Goal: Task Accomplishment & Management: Manage account settings

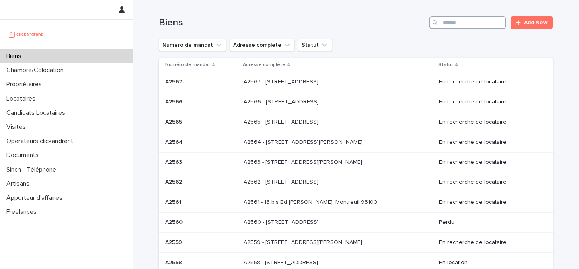
click at [471, 23] on input "Search" at bounding box center [468, 22] width 76 height 13
paste input "*****"
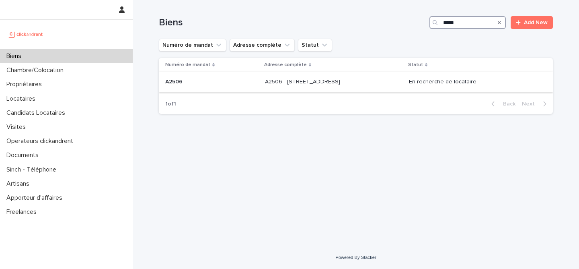
type input "*****"
click at [218, 78] on div "A2506 A2506" at bounding box center [211, 81] width 93 height 13
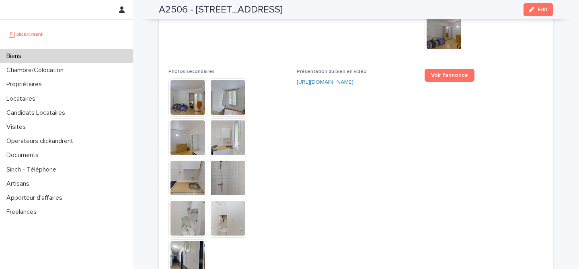
scroll to position [2215, 0]
click at [467, 68] on link "Voir l'annonce" at bounding box center [450, 74] width 50 height 13
click at [402, 68] on span "Présentation du bien en vidéo [URL][DOMAIN_NAME]" at bounding box center [356, 176] width 119 height 216
click at [102, 56] on div "Biens" at bounding box center [66, 56] width 133 height 14
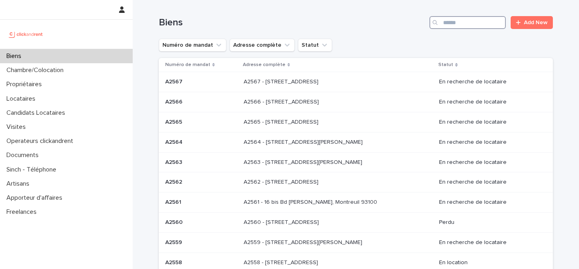
click at [451, 21] on input "Search" at bounding box center [468, 22] width 76 height 13
paste input "*****"
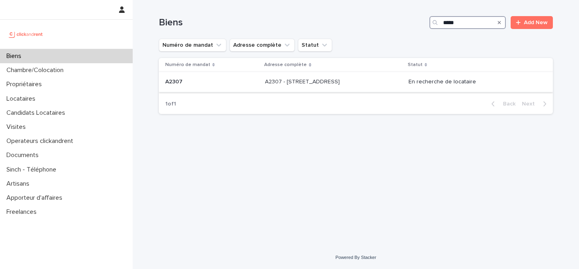
type input "*****"
click at [208, 78] on div "A2307 A2307" at bounding box center [211, 81] width 93 height 13
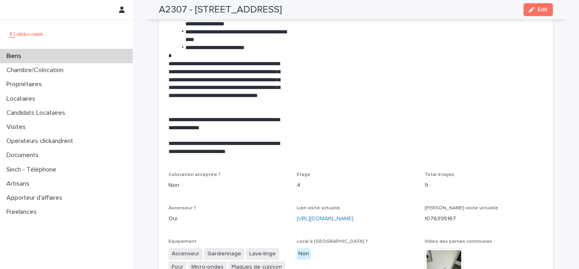
scroll to position [1785, 0]
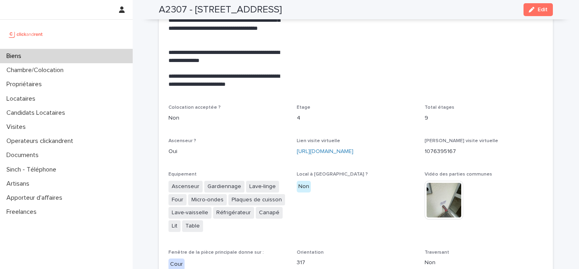
drag, startPoint x: 294, startPoint y: 136, endPoint x: 356, endPoint y: 153, distance: 64.7
click at [356, 153] on div "**********" at bounding box center [356, 252] width 375 height 1039
copy link "[URL][DOMAIN_NAME]"
click at [344, 148] on link "[URL][DOMAIN_NAME]" at bounding box center [325, 151] width 57 height 6
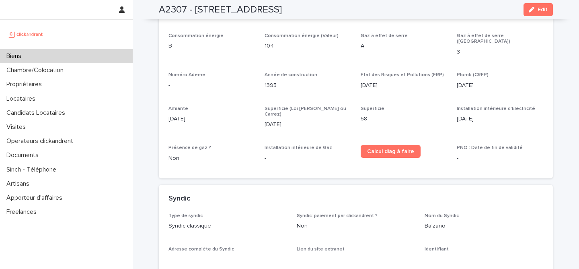
scroll to position [2778, 0]
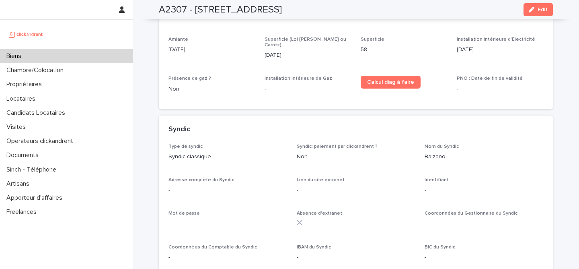
click at [91, 56] on div "Biens" at bounding box center [66, 56] width 133 height 14
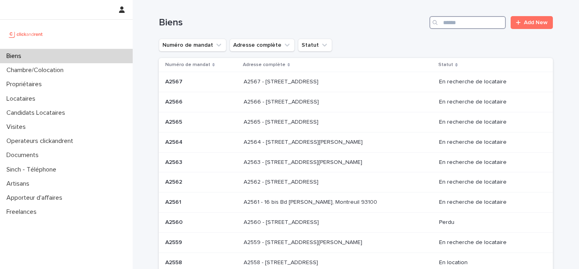
click at [468, 23] on input "Search" at bounding box center [468, 22] width 76 height 13
paste input "****"
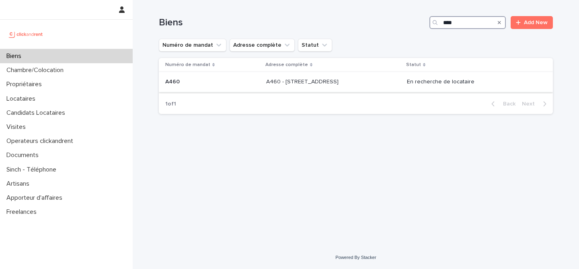
type input "****"
click at [225, 87] on div "A460 A460" at bounding box center [212, 81] width 95 height 13
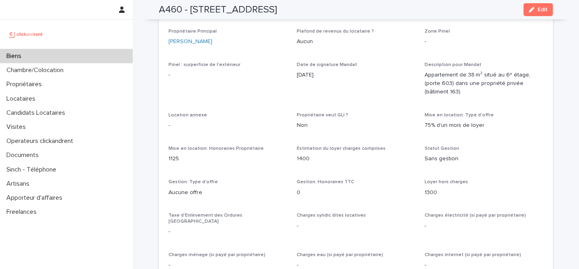
scroll to position [519, 0]
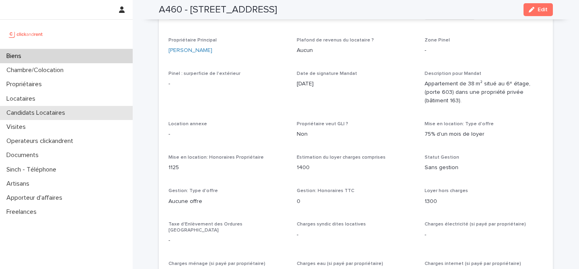
click at [34, 113] on p "Candidats Locataires" at bounding box center [37, 113] width 68 height 8
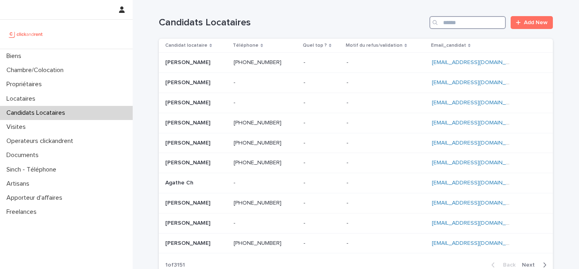
click at [492, 24] on input "Search" at bounding box center [468, 22] width 76 height 13
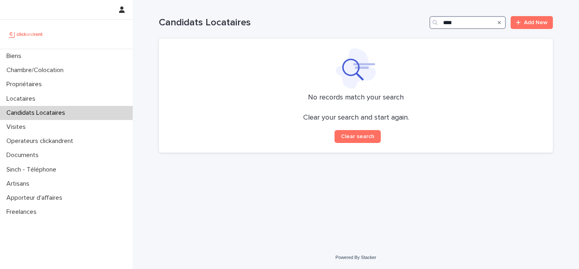
click at [450, 27] on input "****" at bounding box center [468, 22] width 76 height 13
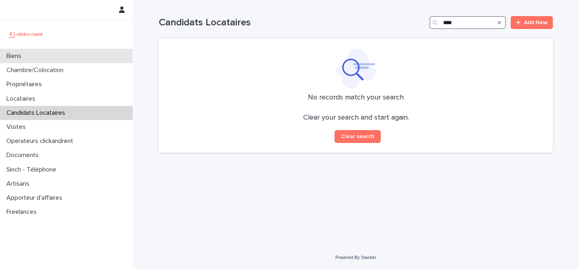
type input "****"
click at [71, 57] on div "Biens" at bounding box center [66, 56] width 133 height 14
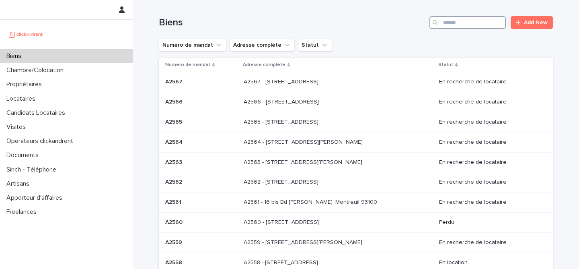
click at [482, 20] on input "Search" at bounding box center [468, 22] width 76 height 13
paste input "****"
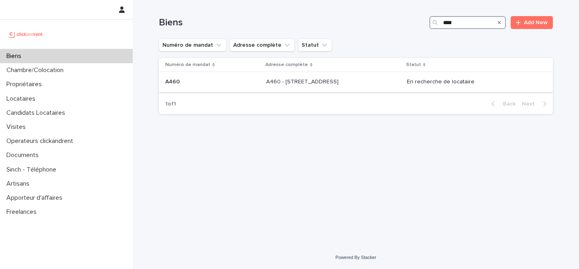
type input "****"
click at [280, 82] on p "A460 - [STREET_ADDRESS]" at bounding box center [303, 81] width 74 height 8
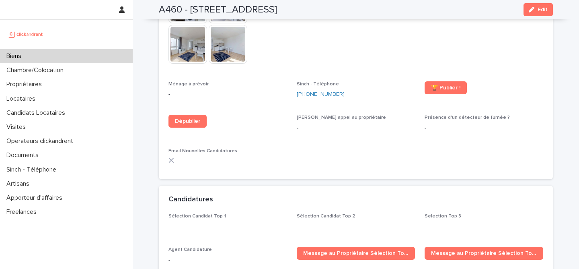
scroll to position [2207, 0]
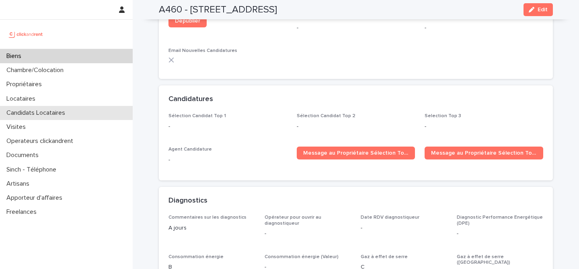
click at [33, 113] on p "Candidats Locataires" at bounding box center [37, 113] width 68 height 8
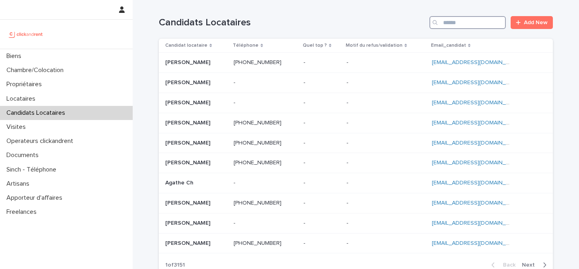
click at [479, 27] on input "Search" at bounding box center [468, 22] width 76 height 13
paste input "********"
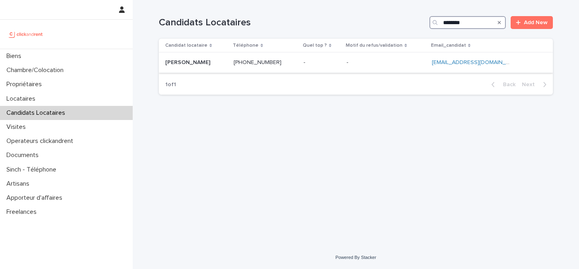
type input "********"
click at [211, 63] on p at bounding box center [196, 62] width 62 height 7
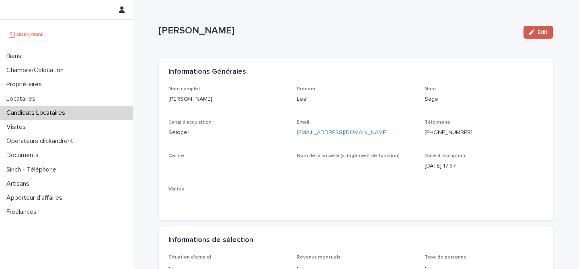
click at [544, 34] on span "Edit" at bounding box center [543, 32] width 10 height 6
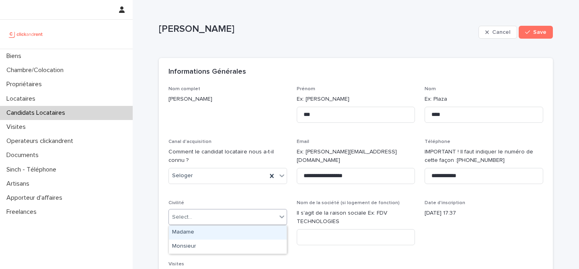
click at [210, 222] on div "Select..." at bounding box center [223, 216] width 108 height 13
click at [228, 229] on div "Madame" at bounding box center [228, 232] width 118 height 14
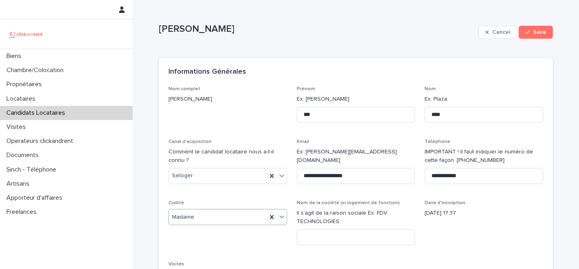
click at [443, 216] on p "[DATE] 17:37" at bounding box center [484, 213] width 119 height 8
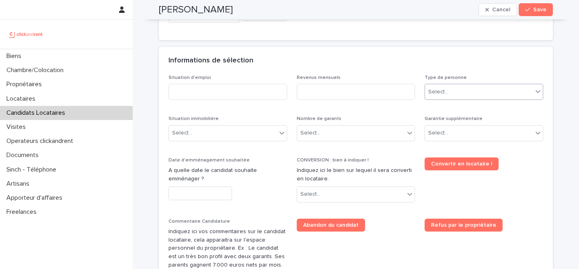
scroll to position [265, 0]
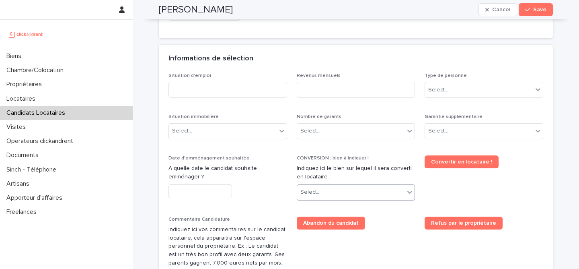
click at [333, 196] on div "Select..." at bounding box center [351, 191] width 108 height 13
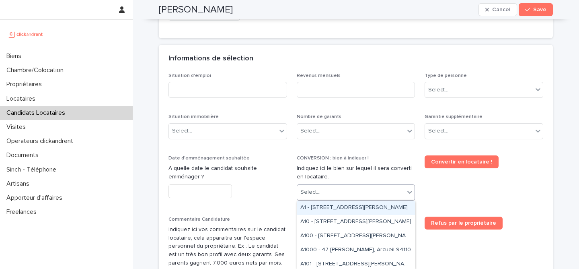
paste input "****"
type input "****"
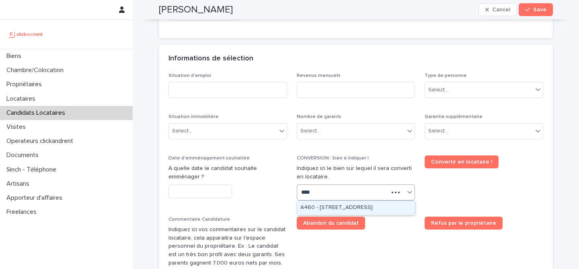
click at [362, 204] on div "A460 - [STREET_ADDRESS]" at bounding box center [356, 208] width 118 height 14
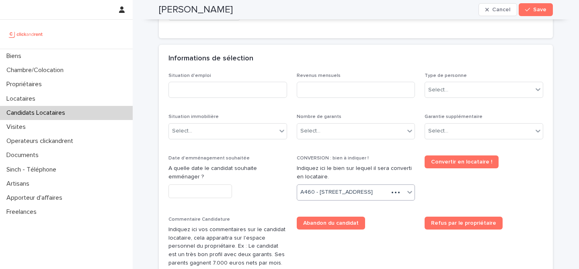
scroll to position [273, 0]
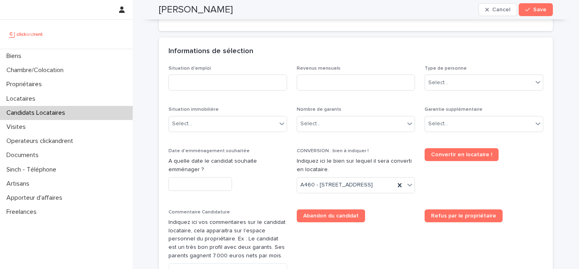
click at [392, 222] on div "Abandon du candidat" at bounding box center [356, 215] width 119 height 13
click at [483, 91] on div "Type de personne Select..." at bounding box center [484, 81] width 119 height 31
click at [483, 82] on div "Select..." at bounding box center [479, 82] width 108 height 13
click at [474, 99] on div "Particulier" at bounding box center [484, 98] width 118 height 14
click at [398, 97] on div "Situation d'emploi Revenus mensuels Type de personne Particulier Situation immo…" at bounding box center [356, 198] width 375 height 264
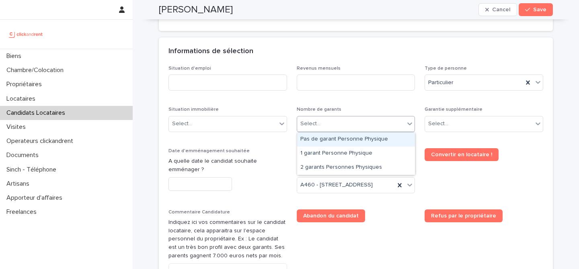
click at [355, 120] on div "Select..." at bounding box center [351, 123] width 108 height 13
click at [367, 107] on p "Nombre de garants" at bounding box center [356, 110] width 119 height 6
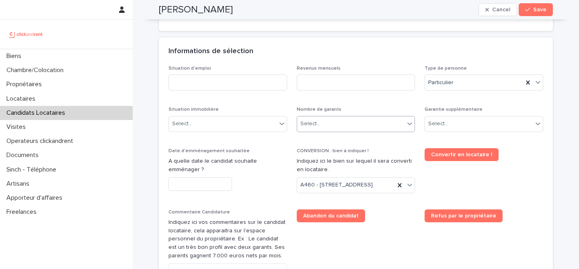
click at [344, 128] on div "Select..." at bounding box center [351, 123] width 108 height 13
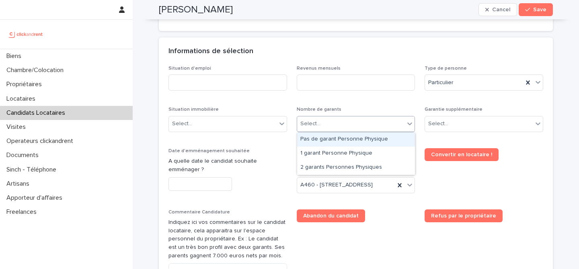
click at [342, 99] on div "Situation d'emploi Revenus mensuels Type de personne Particulier Situation immo…" at bounding box center [356, 198] width 375 height 264
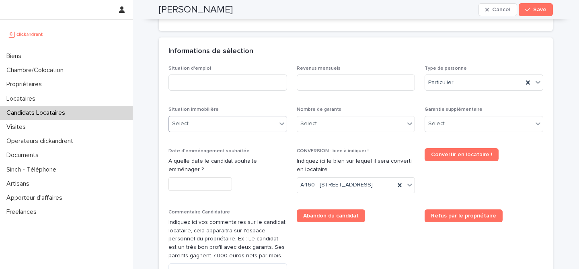
click at [239, 122] on div "Select..." at bounding box center [223, 123] width 108 height 13
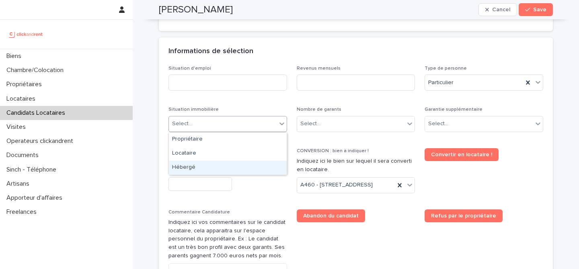
click at [237, 169] on div "Hébergé" at bounding box center [228, 167] width 118 height 14
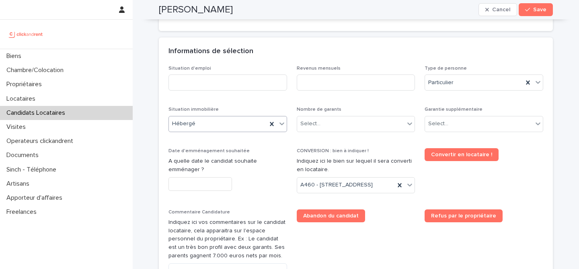
click at [285, 145] on div "Situation d'emploi Revenus mensuels Type de personne Particulier Situation immo…" at bounding box center [356, 198] width 375 height 264
click at [223, 185] on input "text" at bounding box center [201, 184] width 64 height 14
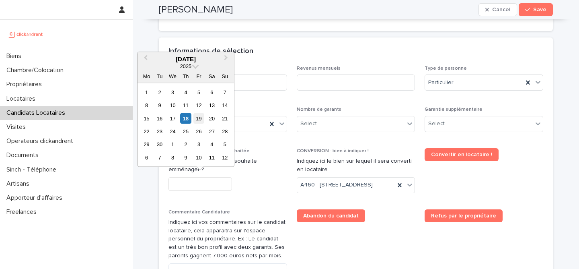
click at [197, 119] on div "19" at bounding box center [198, 118] width 11 height 11
type input "*********"
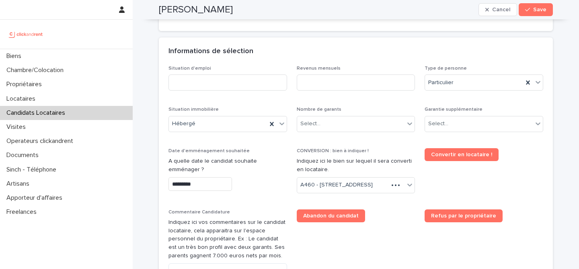
click at [261, 146] on div "Situation d'emploi Revenus mensuels Type de personne Particulier Situation immo…" at bounding box center [356, 198] width 375 height 264
click at [372, 90] on input at bounding box center [356, 82] width 119 height 16
paste input "*******"
type input "*******"
click at [401, 60] on div "Informations de sélection" at bounding box center [356, 51] width 394 height 28
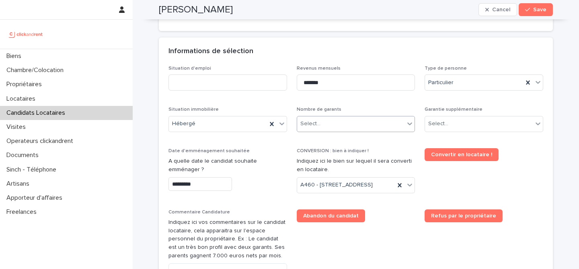
click at [382, 130] on div "Select..." at bounding box center [356, 124] width 119 height 16
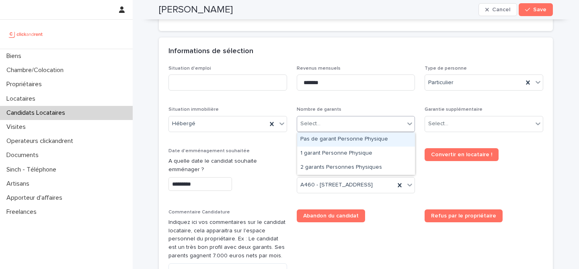
click at [367, 144] on div "Pas de garant Personne Physique" at bounding box center [356, 139] width 118 height 14
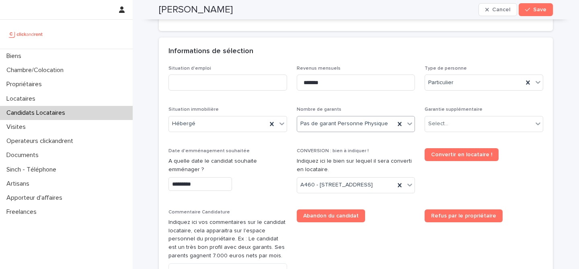
click at [485, 104] on div "Situation d'emploi Revenus mensuels ******* Type de personne Particulier Situat…" at bounding box center [356, 198] width 375 height 264
click at [232, 74] on input at bounding box center [228, 82] width 119 height 16
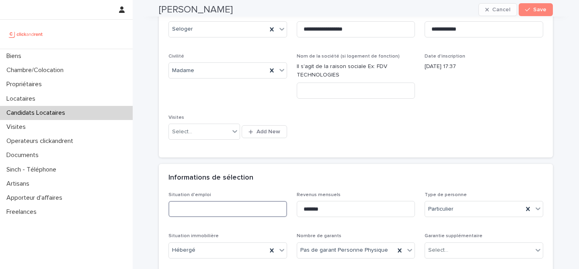
scroll to position [221, 0]
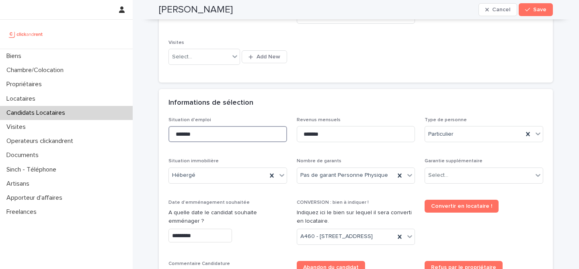
type input "*******"
click at [368, 109] on div "Informations de sélection" at bounding box center [356, 103] width 394 height 28
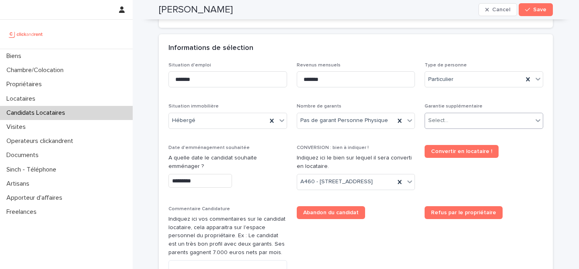
click at [448, 125] on div "Select..." at bounding box center [479, 120] width 108 height 13
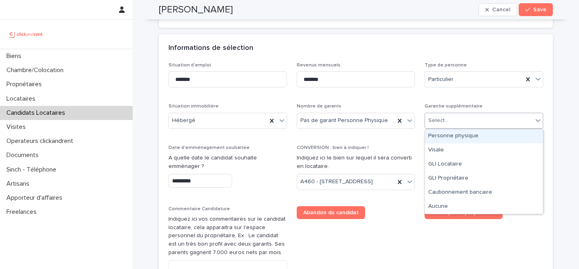
click at [464, 135] on div "Personne physique" at bounding box center [484, 136] width 118 height 14
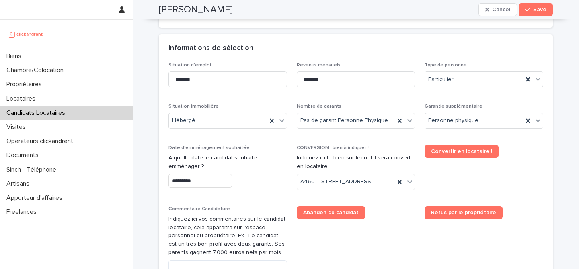
click at [518, 164] on div "Convertir en locataire !" at bounding box center [484, 154] width 119 height 19
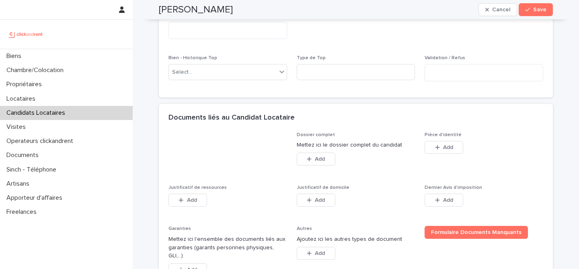
scroll to position [518, 0]
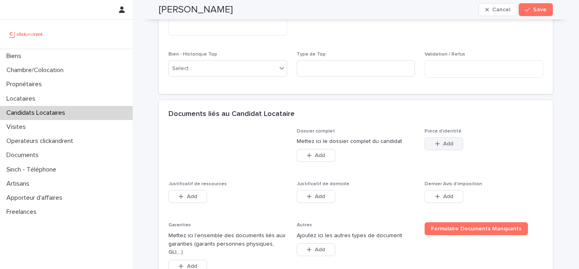
click at [445, 150] on button "Add" at bounding box center [444, 143] width 39 height 13
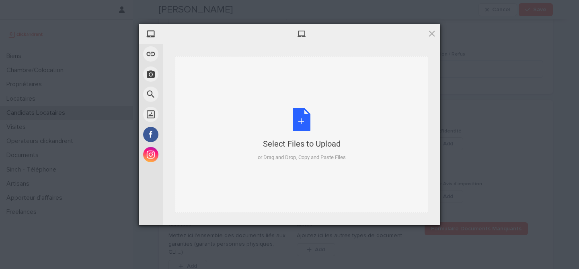
click at [308, 119] on div "Select Files to Upload or Drag and Drop, Copy and Paste Files" at bounding box center [302, 134] width 88 height 53
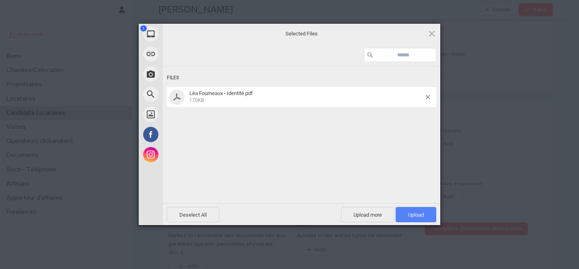
click at [423, 211] on span "Upload 1" at bounding box center [416, 214] width 41 height 15
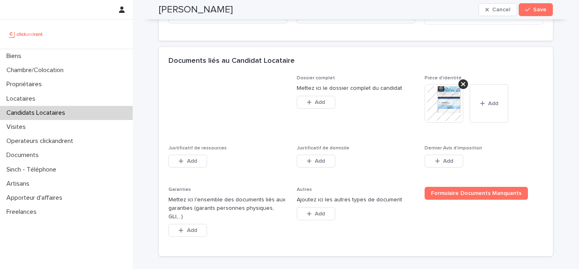
scroll to position [634, 0]
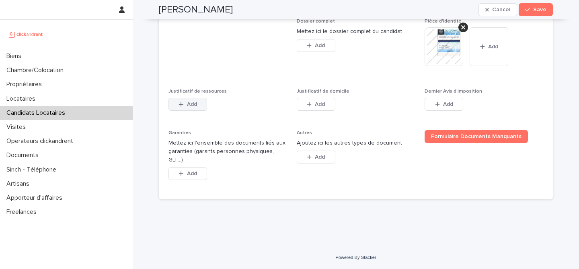
click at [196, 107] on span "Add" at bounding box center [192, 104] width 10 height 6
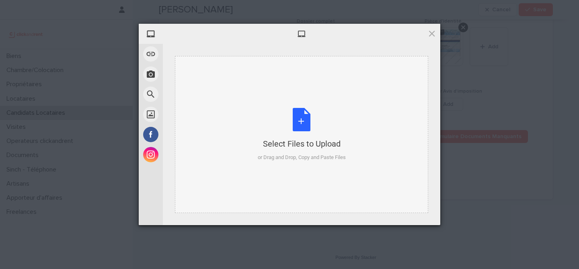
click at [304, 121] on div "Select Files to Upload or Drag and Drop, Copy and Paste Files" at bounding box center [302, 134] width 88 height 53
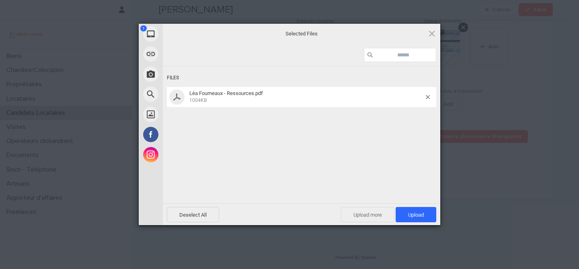
click at [358, 212] on span "Upload more" at bounding box center [367, 214] width 53 height 15
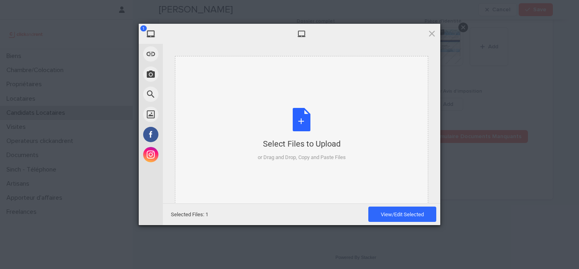
click at [298, 113] on div "Select Files to Upload or Drag and Drop, Copy and Paste Files" at bounding box center [302, 134] width 88 height 53
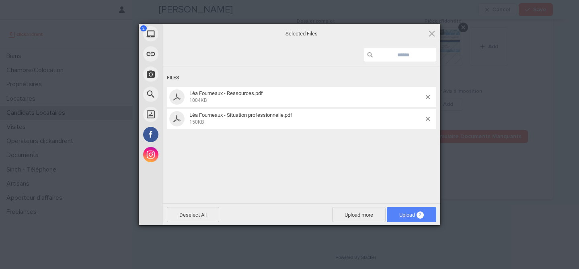
click at [405, 214] on span "Upload 2" at bounding box center [411, 215] width 25 height 6
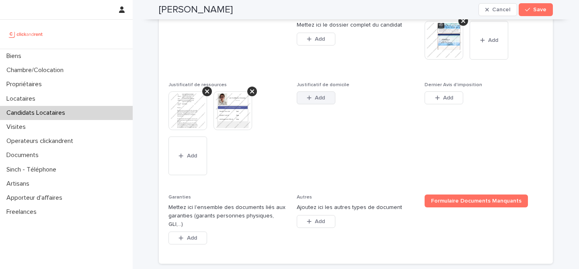
click at [312, 101] on div "button" at bounding box center [311, 98] width 8 height 6
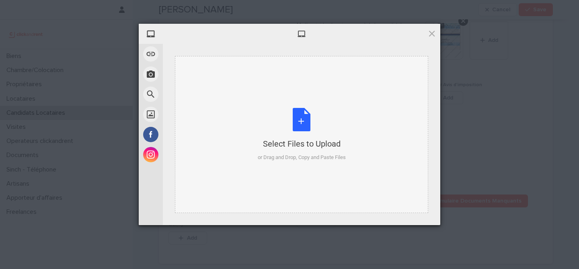
click at [304, 121] on div "Select Files to Upload or Drag and Drop, Copy and Paste Files" at bounding box center [302, 134] width 88 height 53
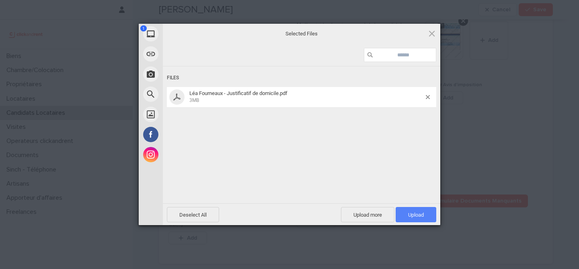
click at [406, 208] on span "Upload 1" at bounding box center [416, 214] width 41 height 15
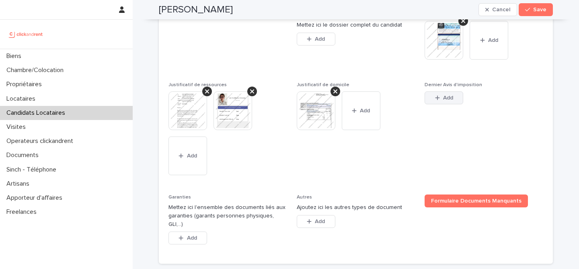
click at [455, 104] on button "Add" at bounding box center [444, 97] width 39 height 13
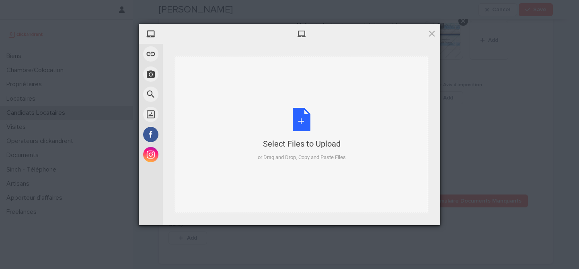
click at [310, 110] on div "Select Files to Upload or Drag and Drop, Copy and Paste Files" at bounding box center [302, 134] width 88 height 53
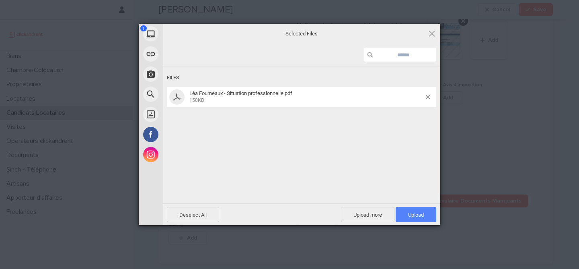
click at [404, 214] on span "Upload 1" at bounding box center [416, 214] width 41 height 15
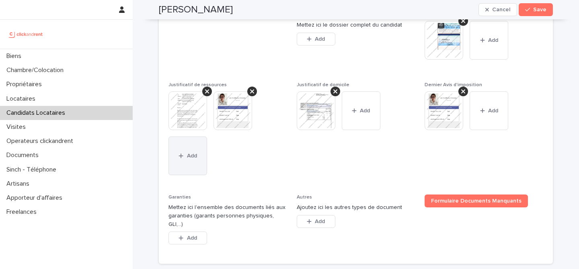
scroll to position [705, 0]
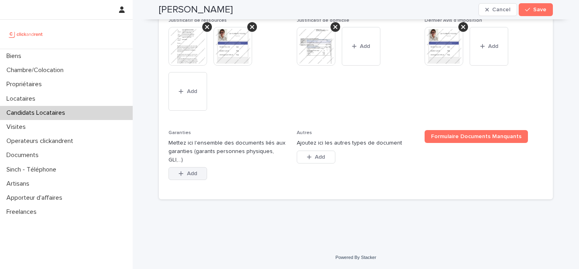
click at [196, 177] on button "Add" at bounding box center [188, 173] width 39 height 13
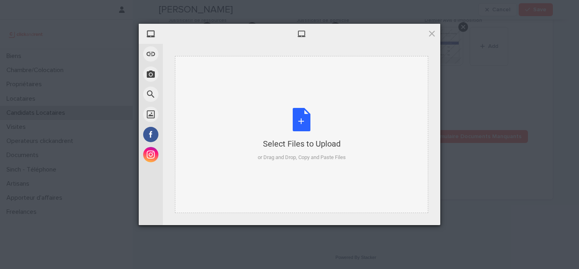
click at [305, 134] on div "Select Files to Upload or Drag and Drop, Copy and Paste Files" at bounding box center [302, 134] width 88 height 53
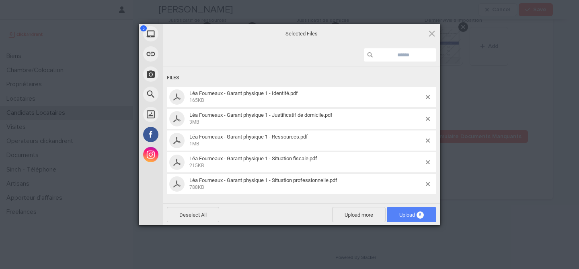
click at [409, 212] on span "Upload 5" at bounding box center [411, 215] width 25 height 6
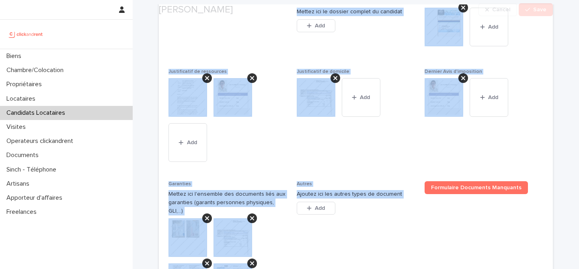
scroll to position [866, 0]
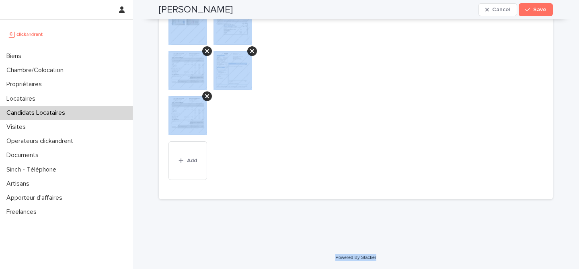
drag, startPoint x: 144, startPoint y: 31, endPoint x: 472, endPoint y: 263, distance: 401.6
copy div "Lor Ipsu Dolors Amet Conse, adipi eli se doeiu tempor inci utlabo. Etdolo mag a…"
click at [251, 143] on div "This file cannot be opened Download File Add" at bounding box center [228, 94] width 119 height 177
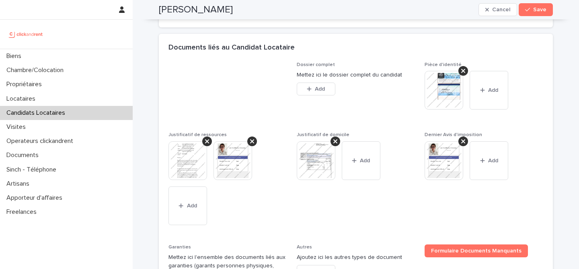
scroll to position [508, 0]
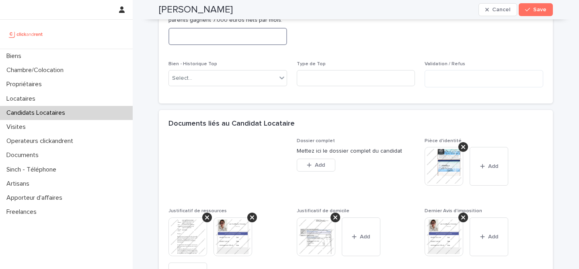
click at [216, 44] on textarea at bounding box center [228, 36] width 119 height 17
paste textarea "**********"
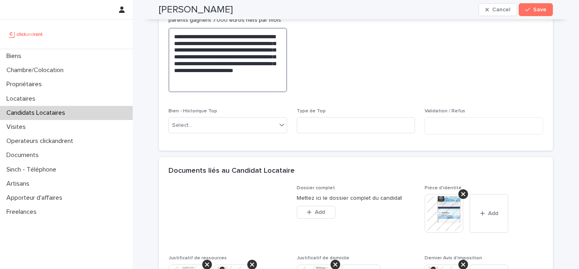
type textarea "**********"
click at [376, 50] on span "Abandon du candidat" at bounding box center [356, 36] width 119 height 125
click at [189, 8] on h2 "[PERSON_NAME]" at bounding box center [196, 10] width 74 height 12
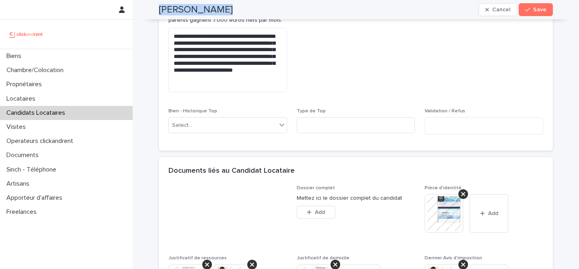
click at [189, 8] on h2 "[PERSON_NAME]" at bounding box center [196, 10] width 74 height 12
copy div "[PERSON_NAME] Cancel Save"
click at [536, 11] on span "Save" at bounding box center [539, 10] width 13 height 6
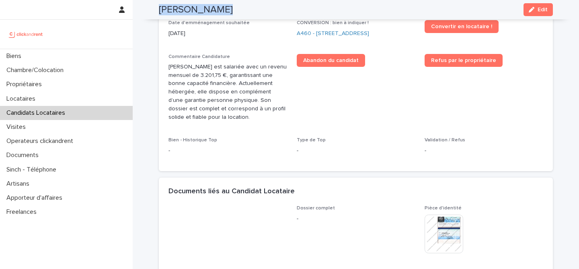
scroll to position [272, 0]
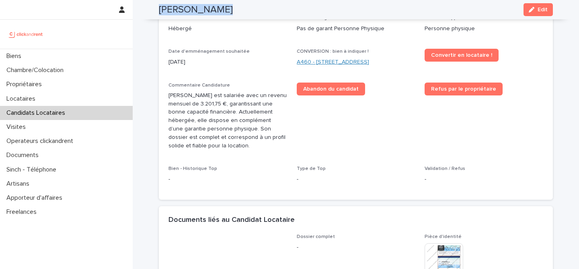
click at [333, 66] on link "A460 - [STREET_ADDRESS]" at bounding box center [333, 62] width 72 height 8
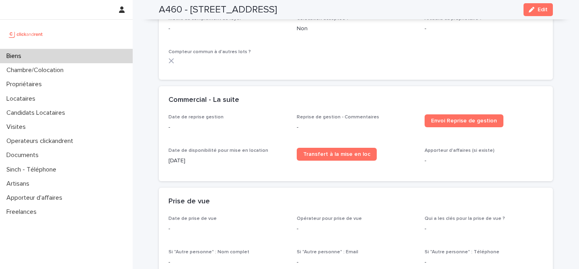
scroll to position [1065, 0]
click at [534, 11] on icon "button" at bounding box center [532, 10] width 6 height 6
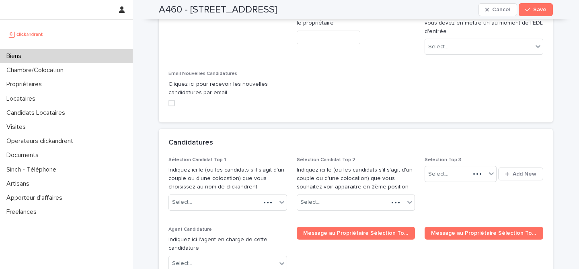
scroll to position [3635, 0]
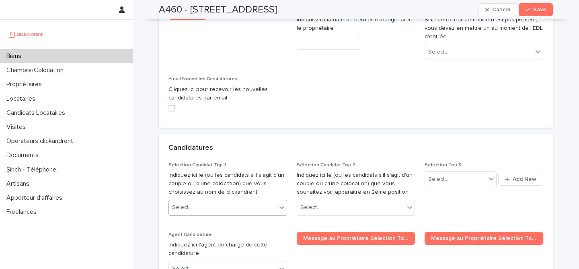
click at [227, 201] on div "Select..." at bounding box center [223, 207] width 108 height 13
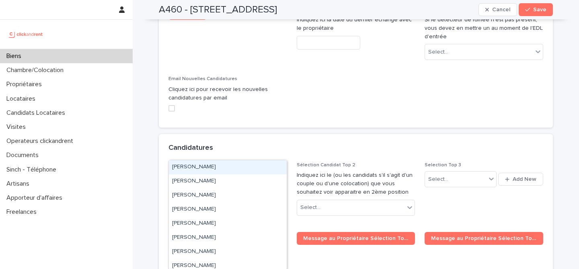
paste input "********"
type input "********"
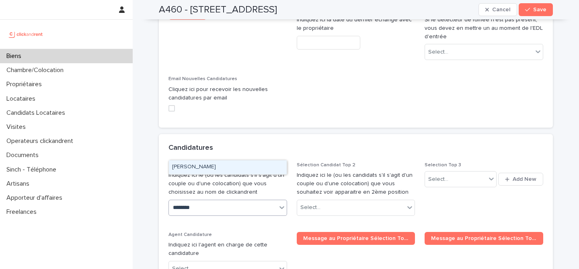
click at [239, 167] on div "[PERSON_NAME]" at bounding box center [228, 167] width 118 height 14
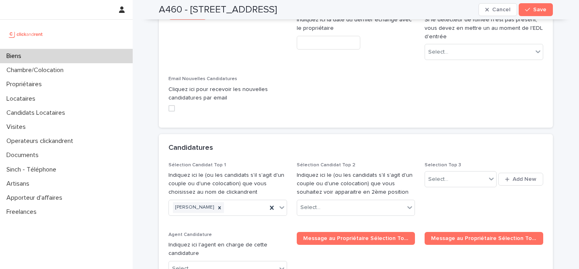
click at [276, 144] on div "Candidatures" at bounding box center [355, 148] width 372 height 9
click at [545, 10] on span "Save" at bounding box center [539, 10] width 13 height 6
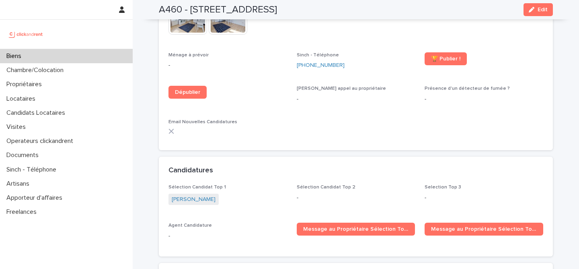
scroll to position [2150, 0]
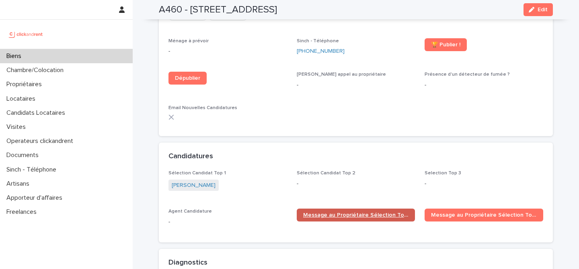
click at [356, 208] on link "Message au Propriétaire Sélection Top 1" at bounding box center [356, 214] width 119 height 13
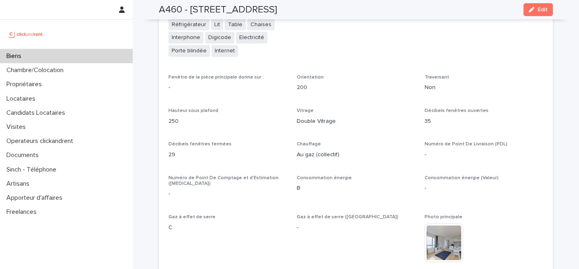
drag, startPoint x: 208, startPoint y: 38, endPoint x: 197, endPoint y: 3, distance: 36.9
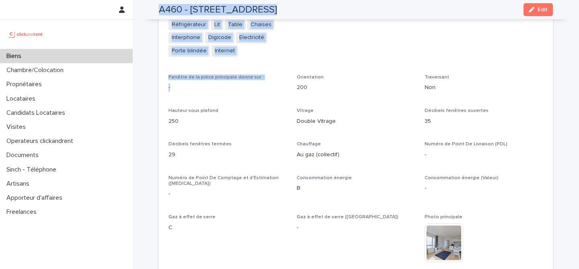
scroll to position [1722, 0]
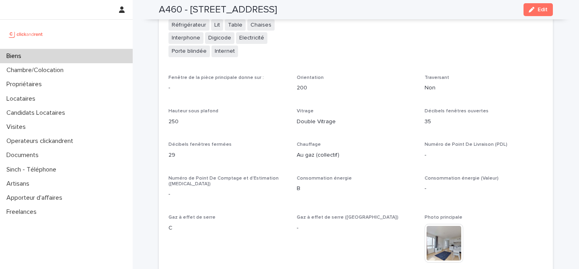
click at [338, 82] on div "**********" at bounding box center [356, 121] width 375 height 865
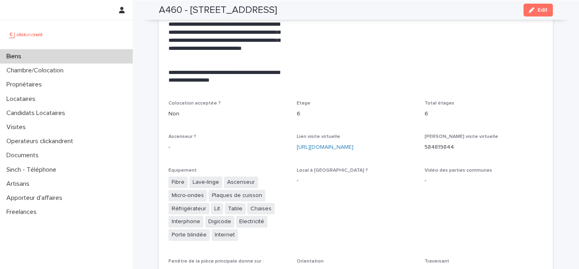
scroll to position [1526, 0]
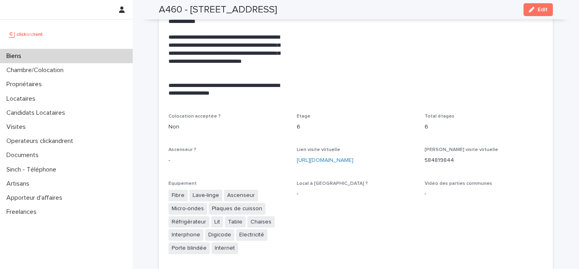
drag, startPoint x: 294, startPoint y: 134, endPoint x: 348, endPoint y: 144, distance: 54.4
copy link "[URL][DOMAIN_NAME]"
click at [354, 157] on link "[URL][DOMAIN_NAME]" at bounding box center [325, 160] width 57 height 6
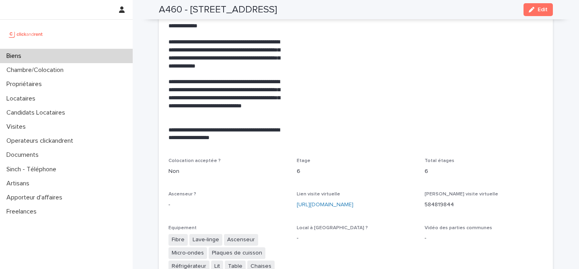
scroll to position [1480, 0]
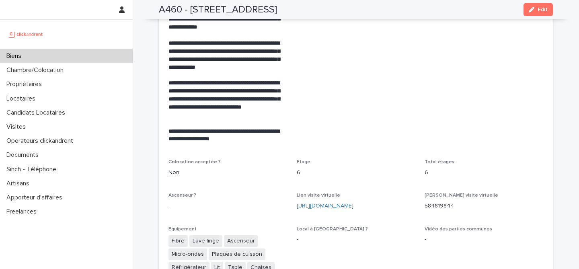
drag, startPoint x: 294, startPoint y: 180, endPoint x: 353, endPoint y: 196, distance: 61.3
copy link "[URL][DOMAIN_NAME]"
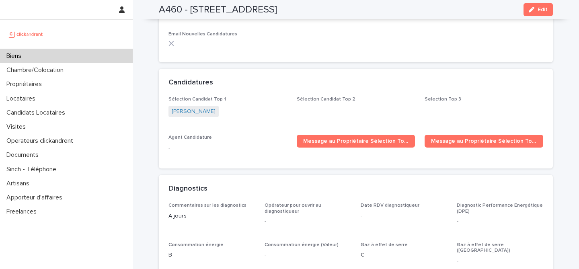
scroll to position [2247, 0]
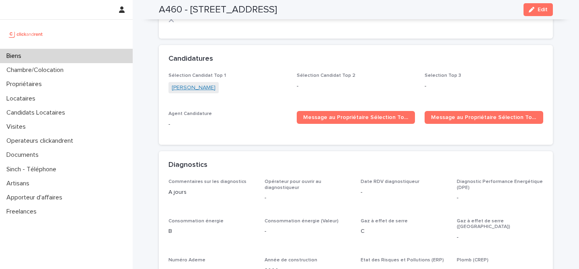
click at [188, 84] on link "[PERSON_NAME]" at bounding box center [194, 88] width 44 height 8
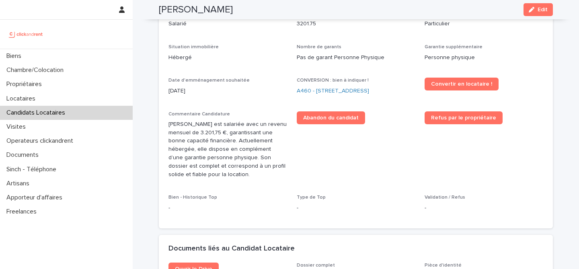
scroll to position [123, 0]
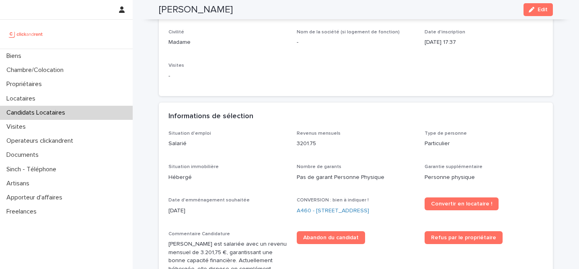
click at [185, 16] on div "[PERSON_NAME] Edit" at bounding box center [356, 9] width 394 height 19
copy div "[PERSON_NAME] Edit"
click at [345, 72] on div "Nom complet [PERSON_NAME] Prénom Lea Nom Sage Canal d'acquisition Seloger Email…" at bounding box center [356, 25] width 375 height 124
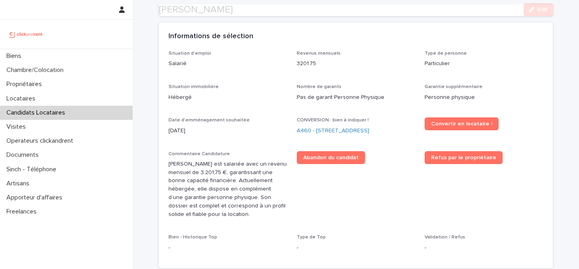
scroll to position [234, 0]
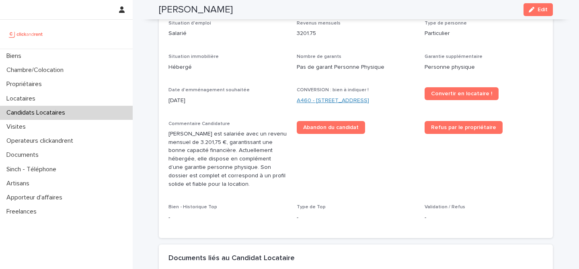
click at [311, 99] on link "A460 - [STREET_ADDRESS]" at bounding box center [333, 101] width 72 height 8
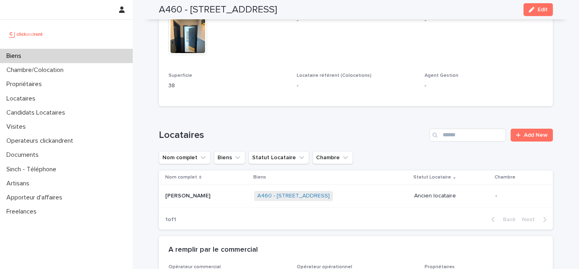
scroll to position [258, 0]
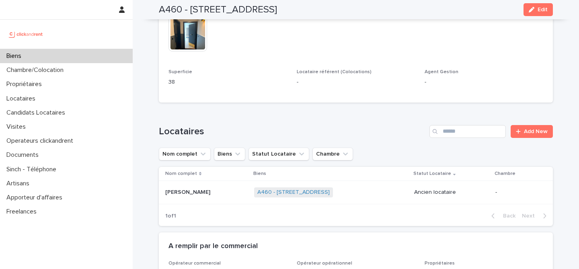
click at [401, 134] on div "Locataires Add New Nom complet Biens Statut Locataire Chambre Nom complet Biens…" at bounding box center [356, 175] width 394 height 101
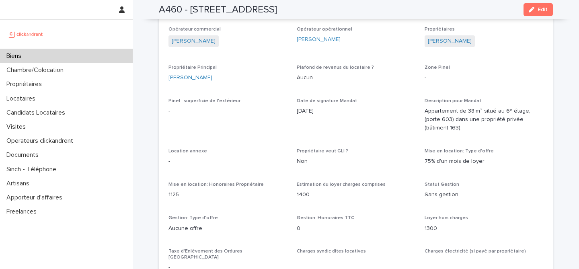
scroll to position [485, 0]
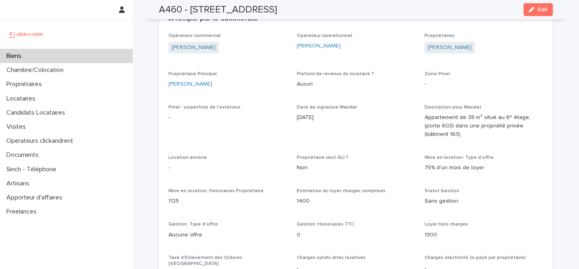
click at [84, 55] on div "Biens" at bounding box center [66, 56] width 133 height 14
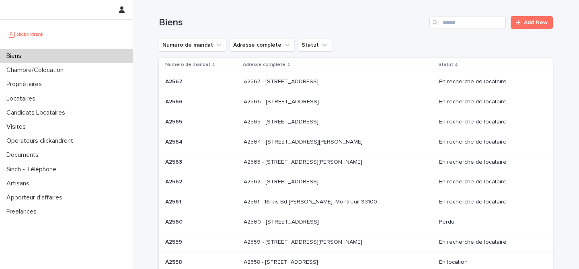
click at [479, 31] on div "Biens Add New" at bounding box center [356, 19] width 394 height 39
click at [481, 25] on input "Search" at bounding box center [468, 22] width 76 height 13
paste input "*****"
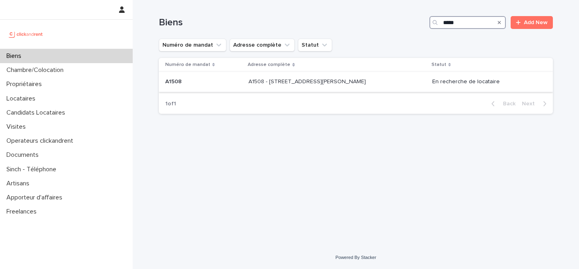
type input "*****"
click at [220, 88] on div "A1508 A1508" at bounding box center [203, 81] width 77 height 13
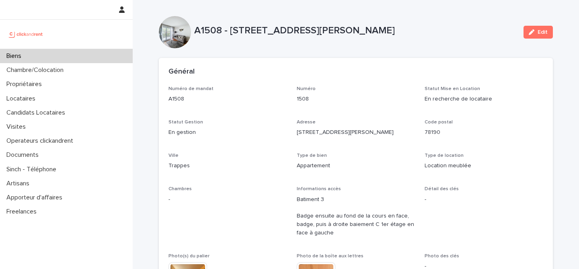
click at [367, 58] on div "Général" at bounding box center [356, 72] width 394 height 28
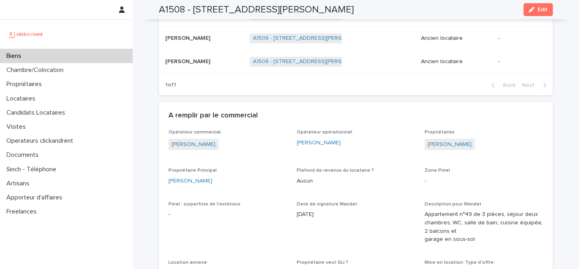
scroll to position [491, 0]
